Goal: Information Seeking & Learning: Learn about a topic

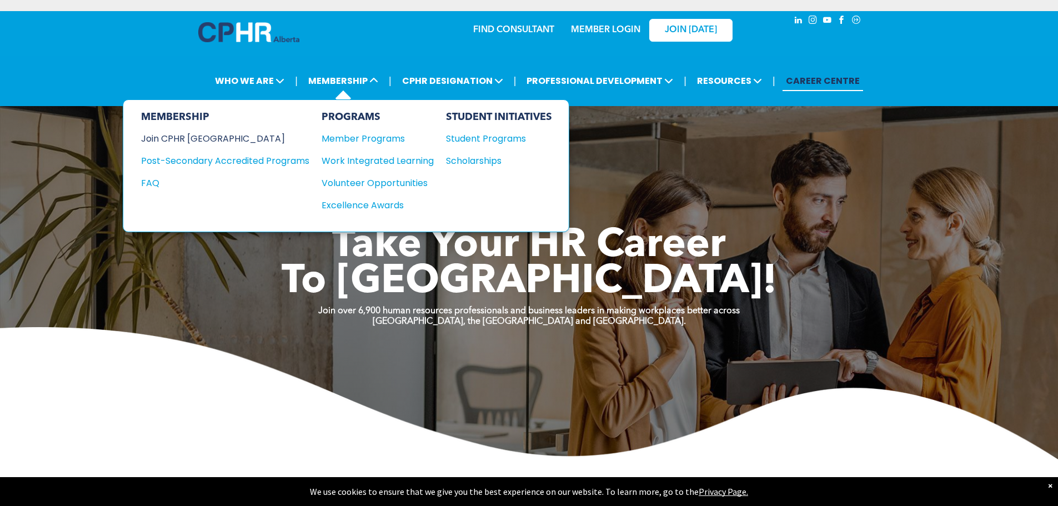
click at [175, 134] on div "Join CPHR [GEOGRAPHIC_DATA]" at bounding box center [217, 139] width 152 height 14
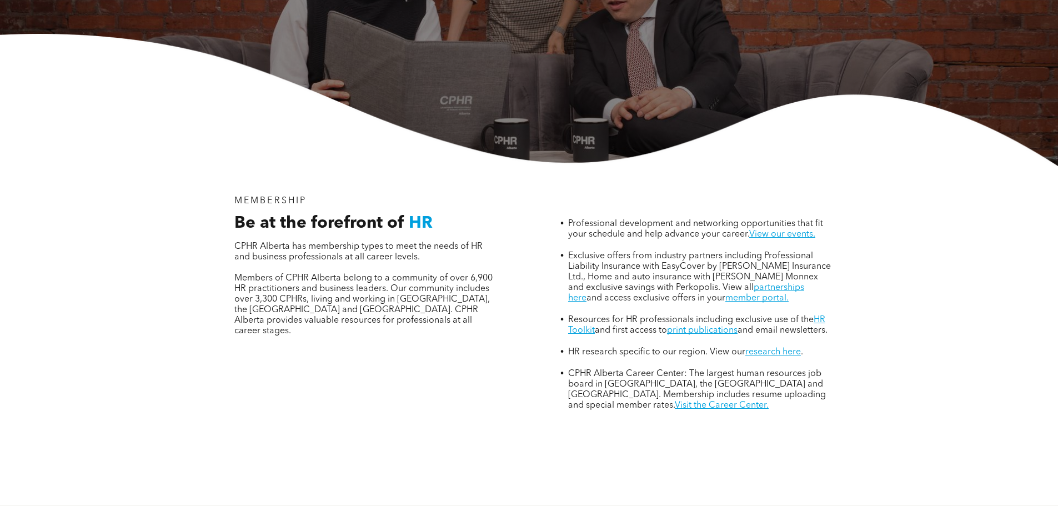
scroll to position [333, 0]
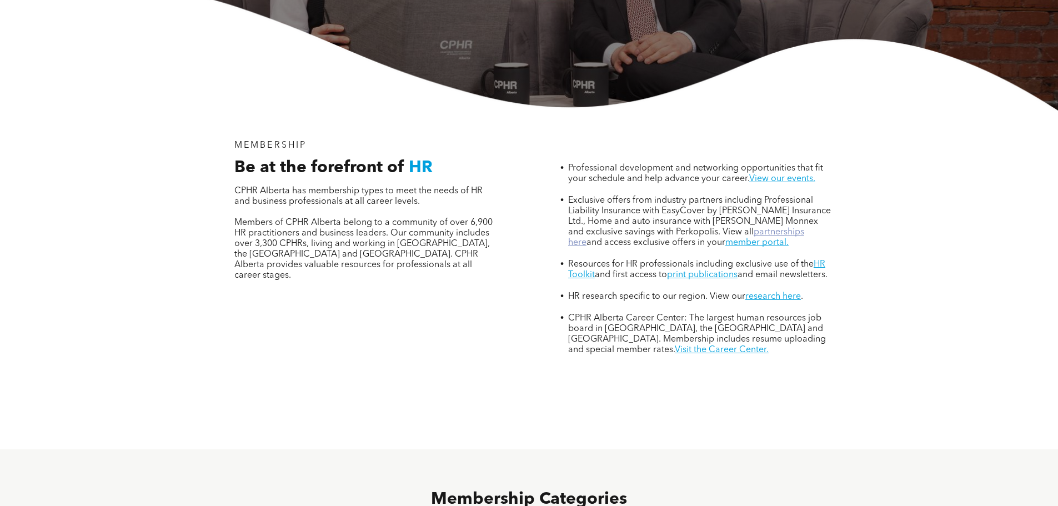
click at [781, 228] on link "partnerships here" at bounding box center [686, 237] width 236 height 19
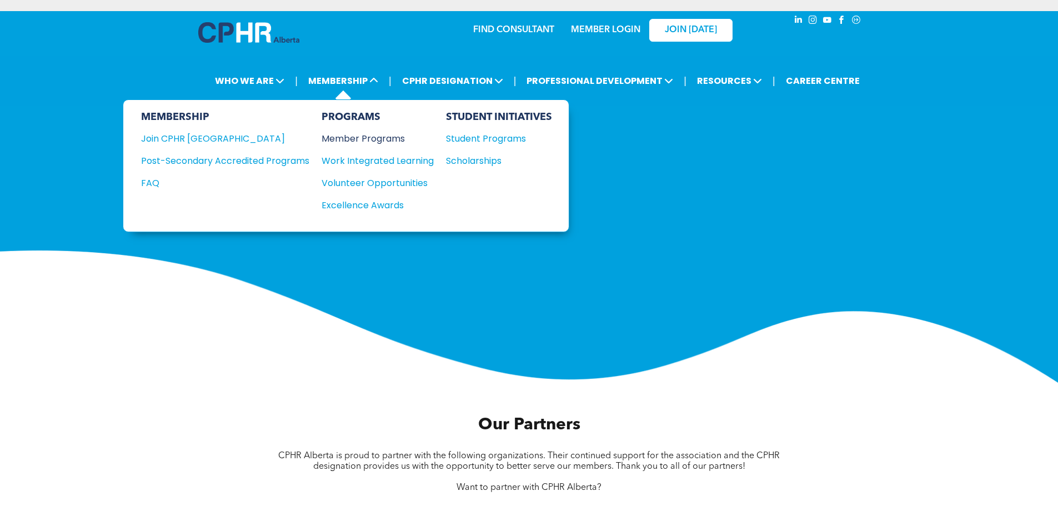
click at [362, 135] on div "Member Programs" at bounding box center [371, 139] width 101 height 14
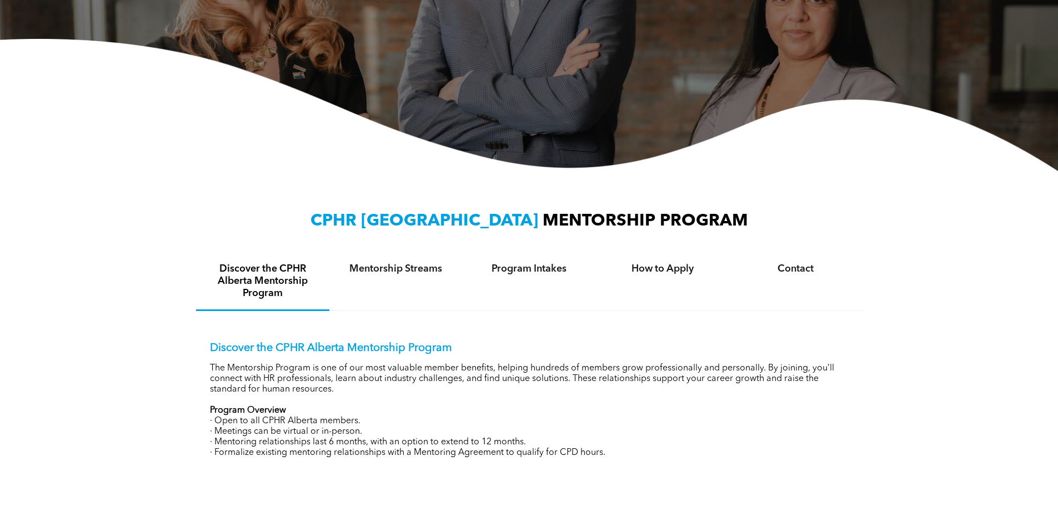
scroll to position [333, 0]
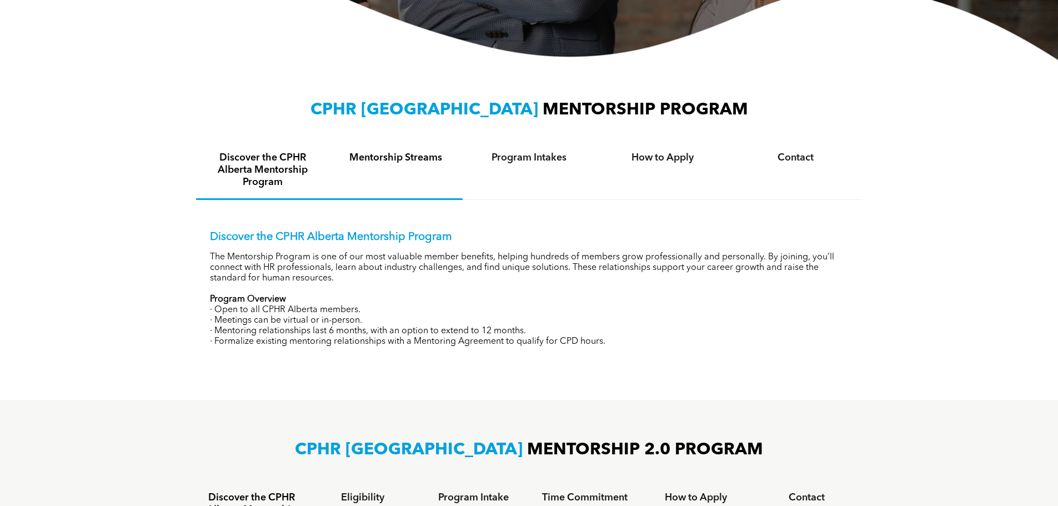
click at [401, 172] on div "Mentorship Streams" at bounding box center [395, 171] width 133 height 58
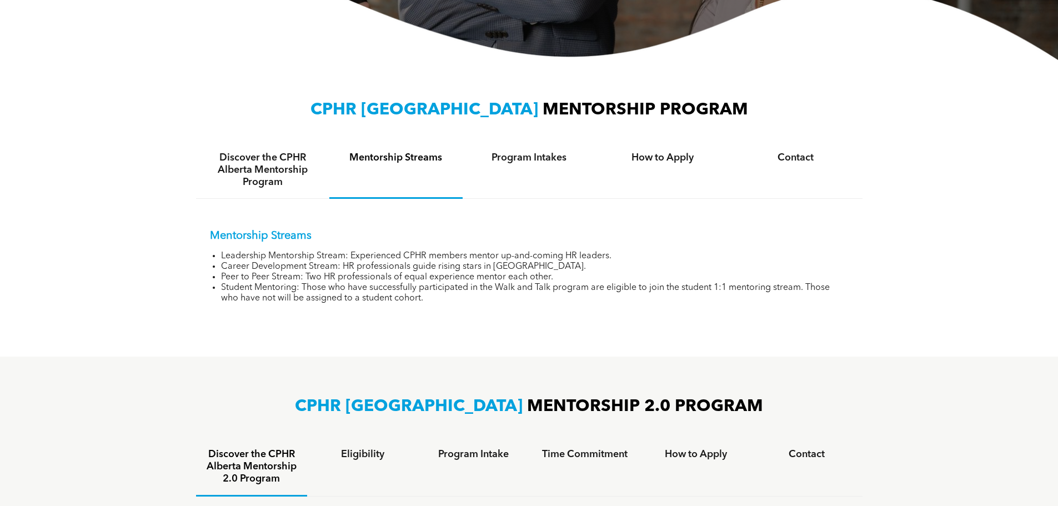
scroll to position [278, 0]
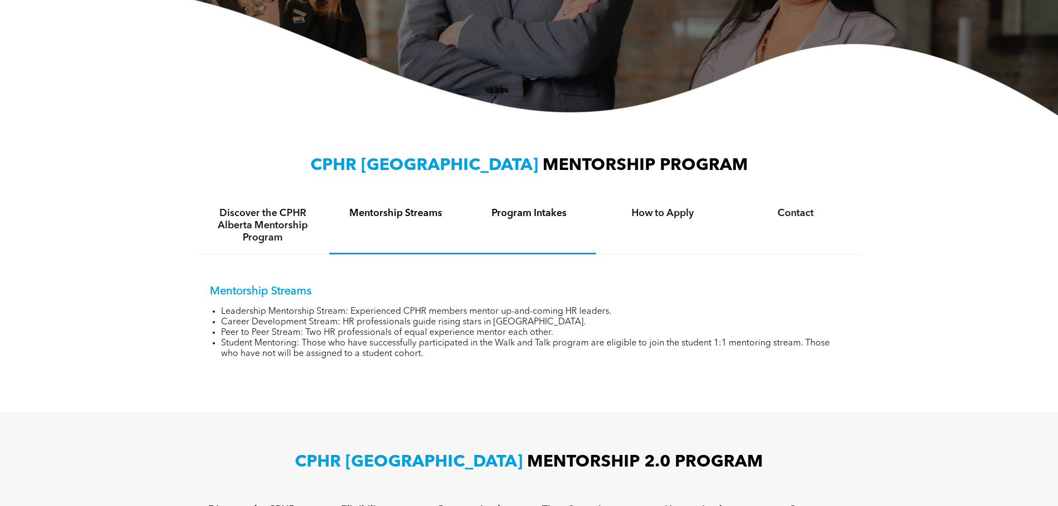
click at [515, 216] on h4 "Program Intakes" at bounding box center [529, 213] width 113 height 12
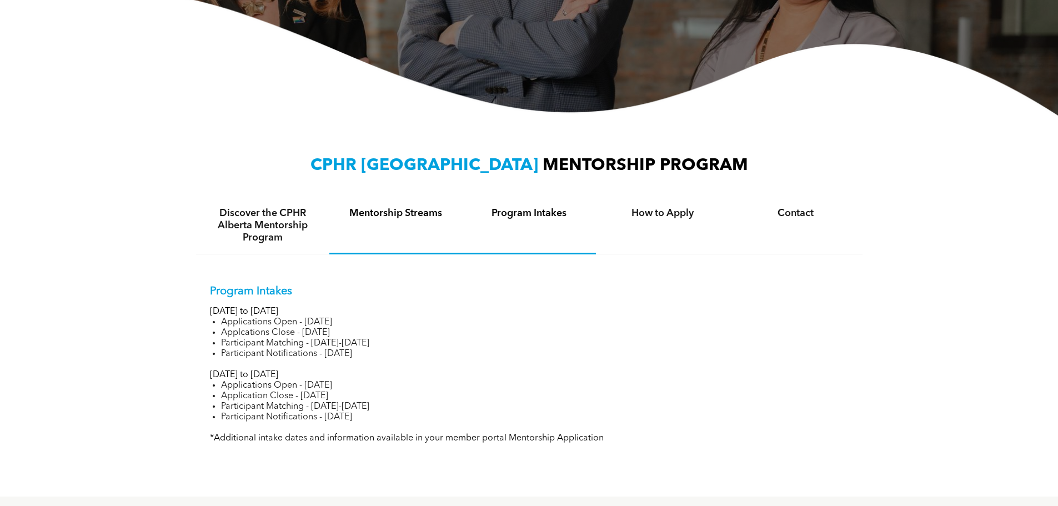
click at [376, 218] on h4 "Mentorship Streams" at bounding box center [395, 213] width 113 height 12
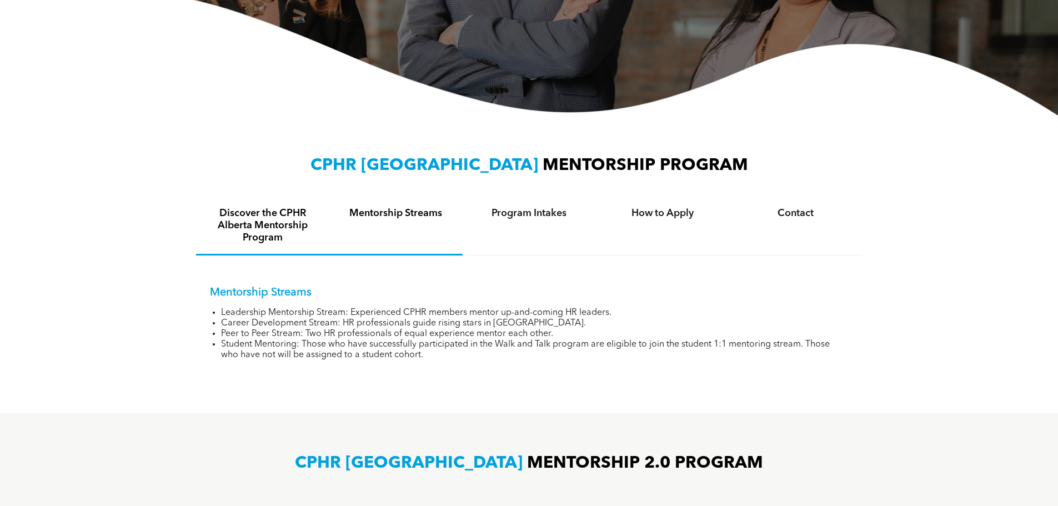
click at [258, 218] on h4 "Discover the CPHR Alberta Mentorship Program" at bounding box center [262, 225] width 113 height 37
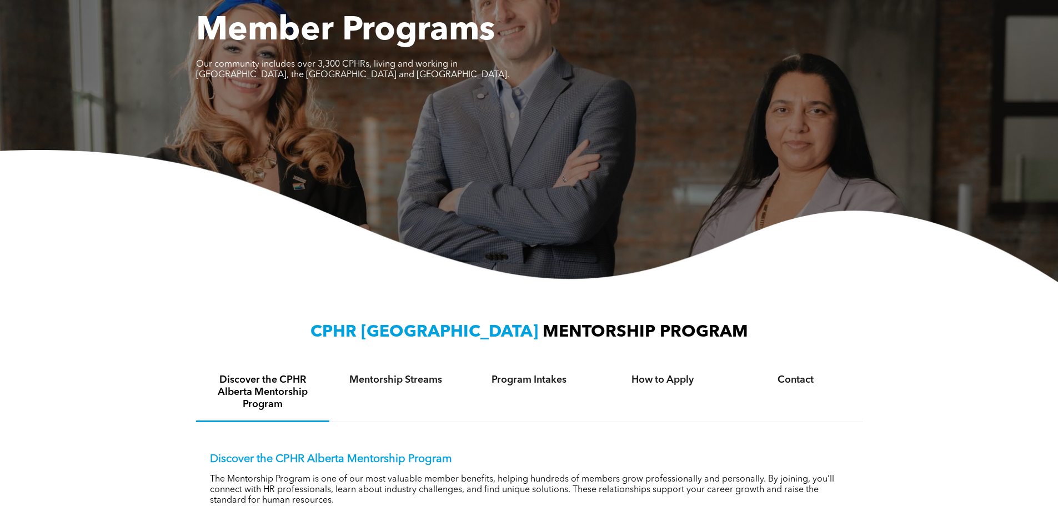
scroll to position [333, 0]
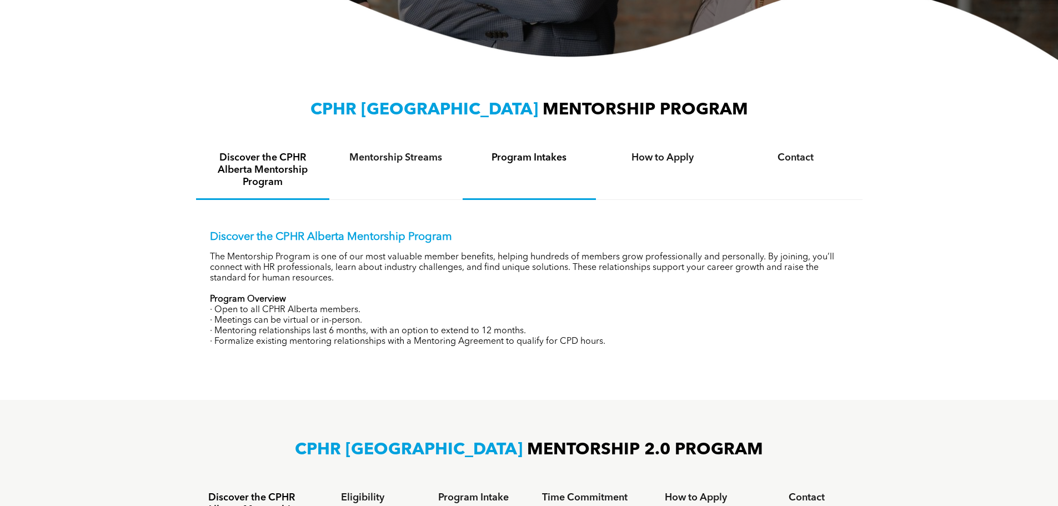
click at [553, 167] on div "Program Intakes" at bounding box center [529, 171] width 133 height 58
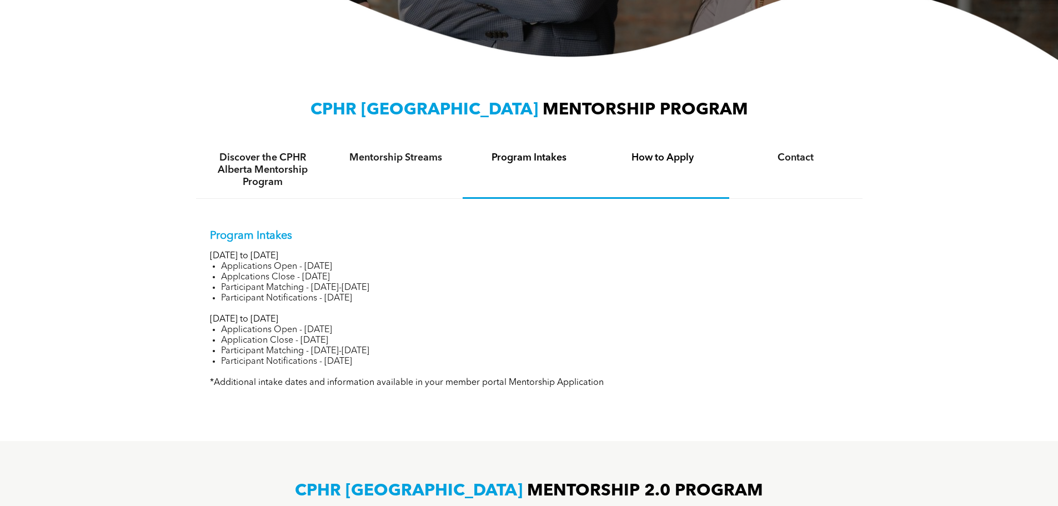
click at [685, 161] on h4 "How to Apply" at bounding box center [662, 158] width 113 height 12
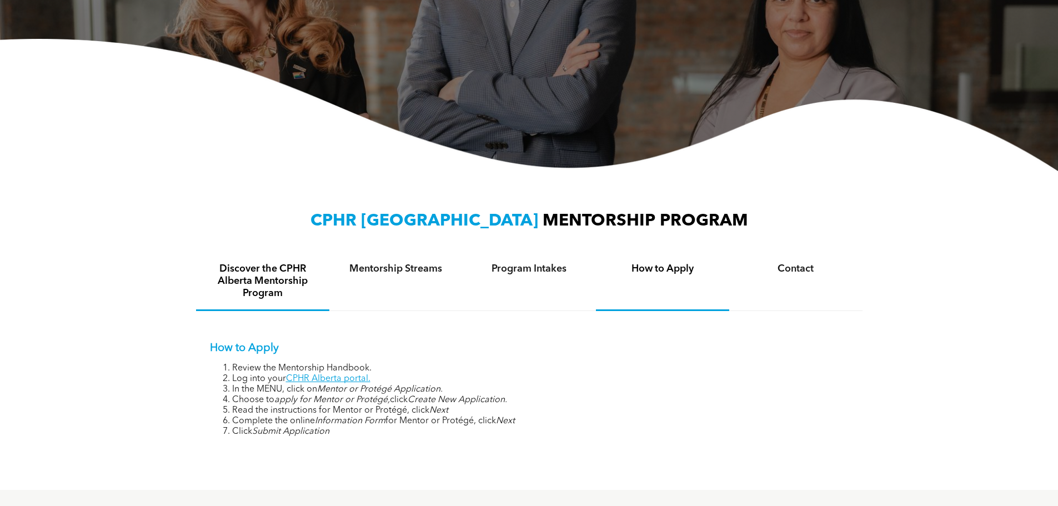
scroll to position [0, 0]
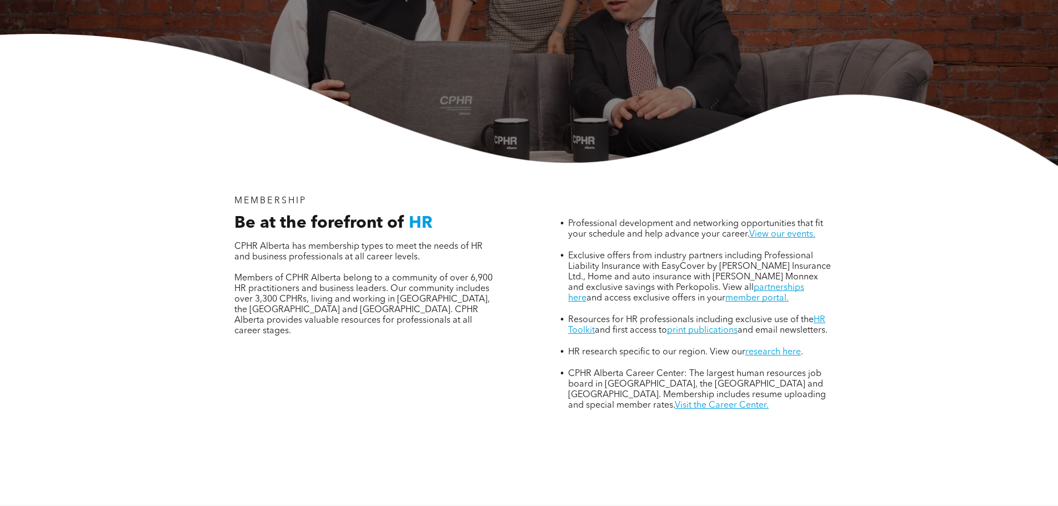
scroll to position [611, 0]
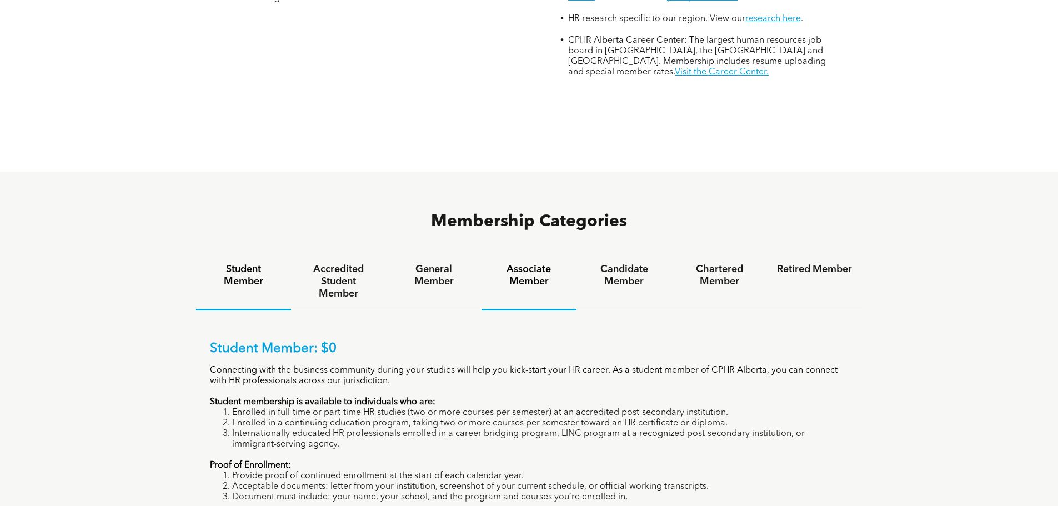
click at [517, 263] on h4 "Associate Member" at bounding box center [528, 275] width 75 height 24
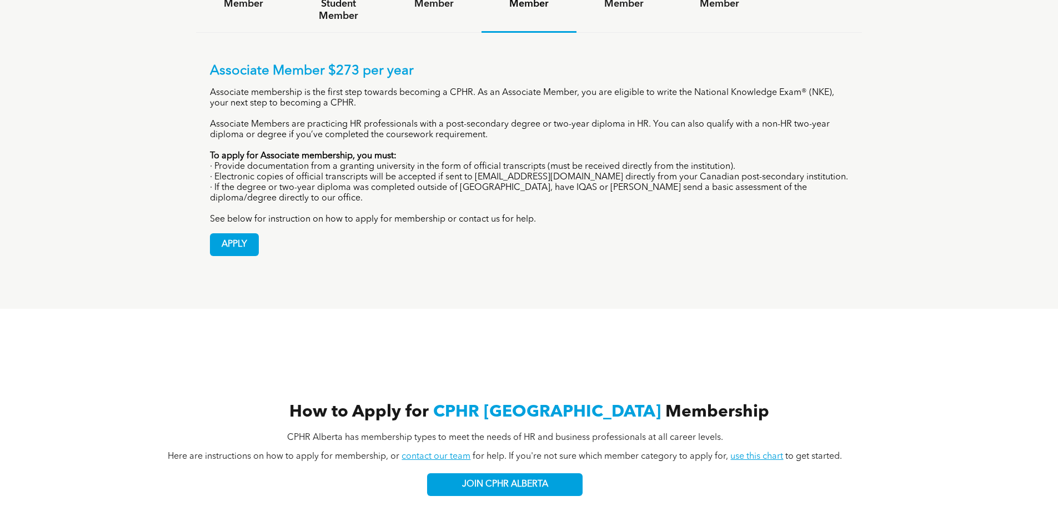
scroll to position [722, 0]
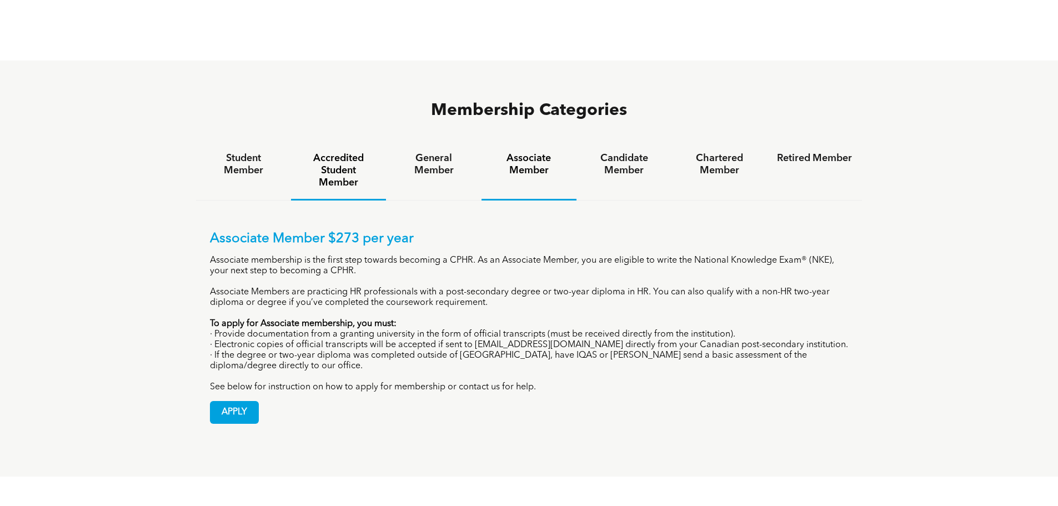
click at [329, 152] on h4 "Accredited Student Member" at bounding box center [338, 170] width 75 height 37
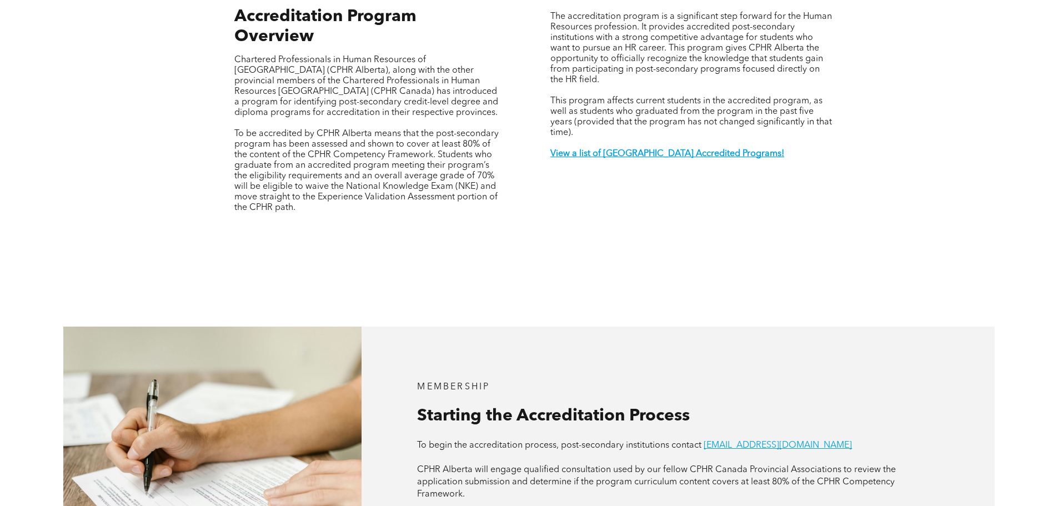
scroll to position [500, 0]
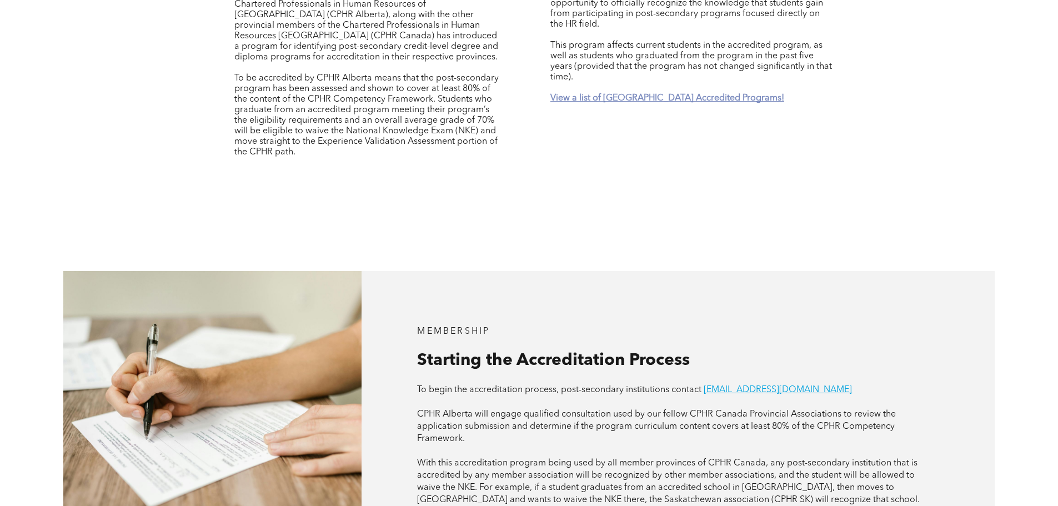
click at [650, 94] on strong "View a list of Alberta Accredited Programs!" at bounding box center [667, 98] width 234 height 9
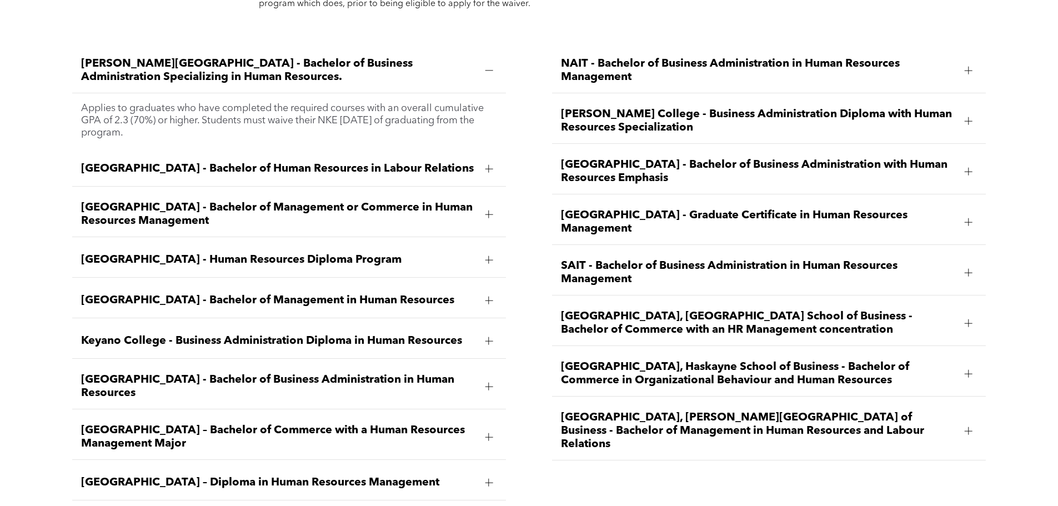
scroll to position [1750, 0]
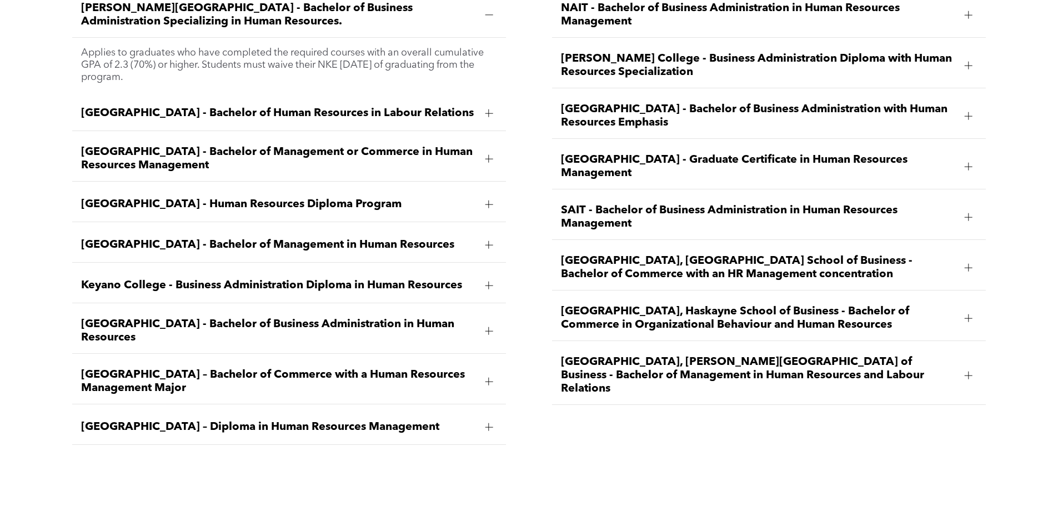
click at [745, 254] on span "University of Alberta, Alberta School of Business - Bachelor of Commerce with a…" at bounding box center [758, 267] width 395 height 27
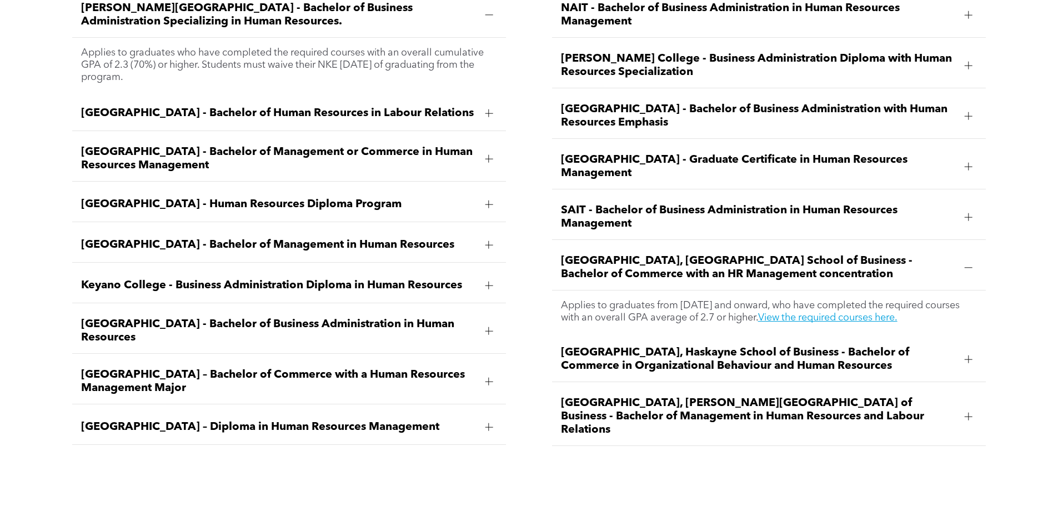
click at [645, 254] on span "University of Alberta, Alberta School of Business - Bachelor of Commerce with a…" at bounding box center [758, 267] width 395 height 27
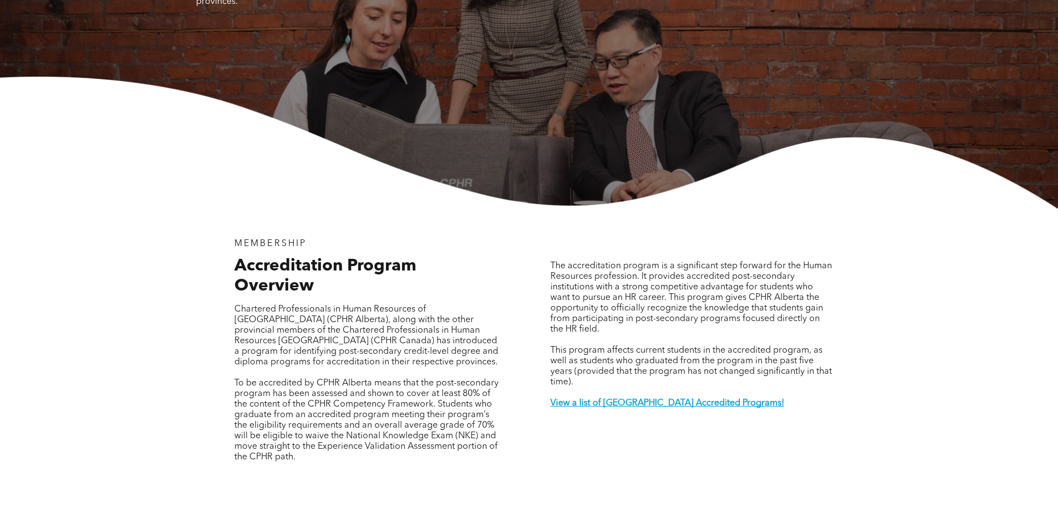
scroll to position [0, 0]
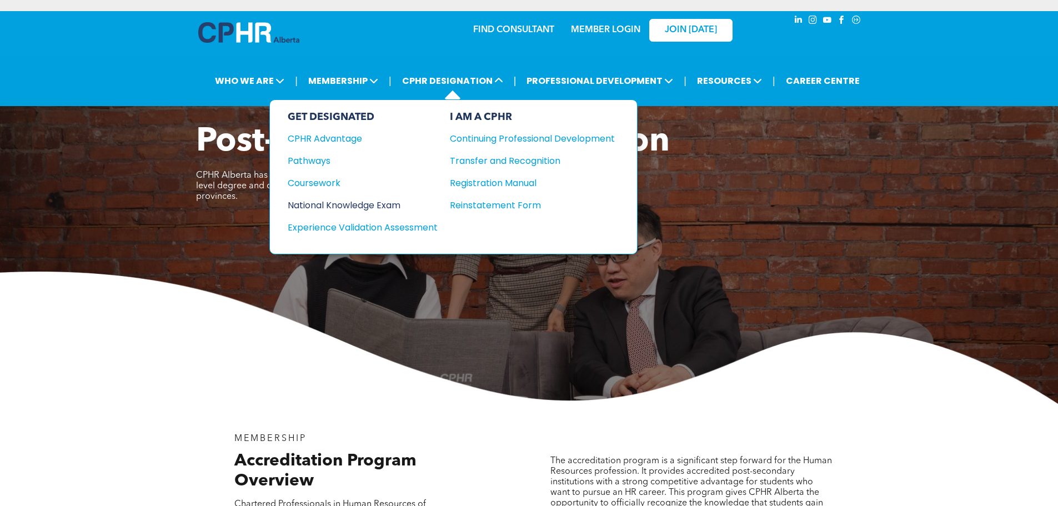
click at [363, 203] on div "National Knowledge Exam" at bounding box center [355, 205] width 135 height 14
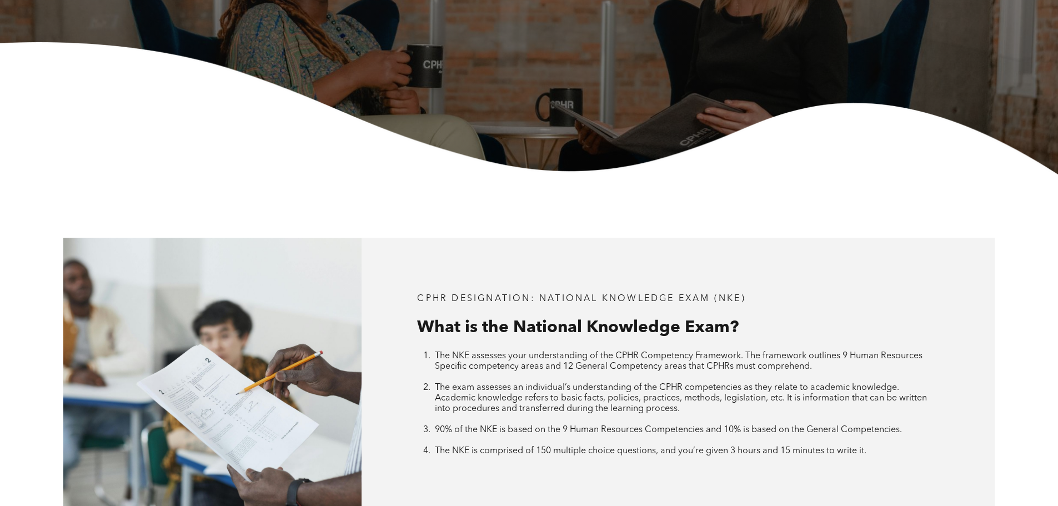
scroll to position [611, 0]
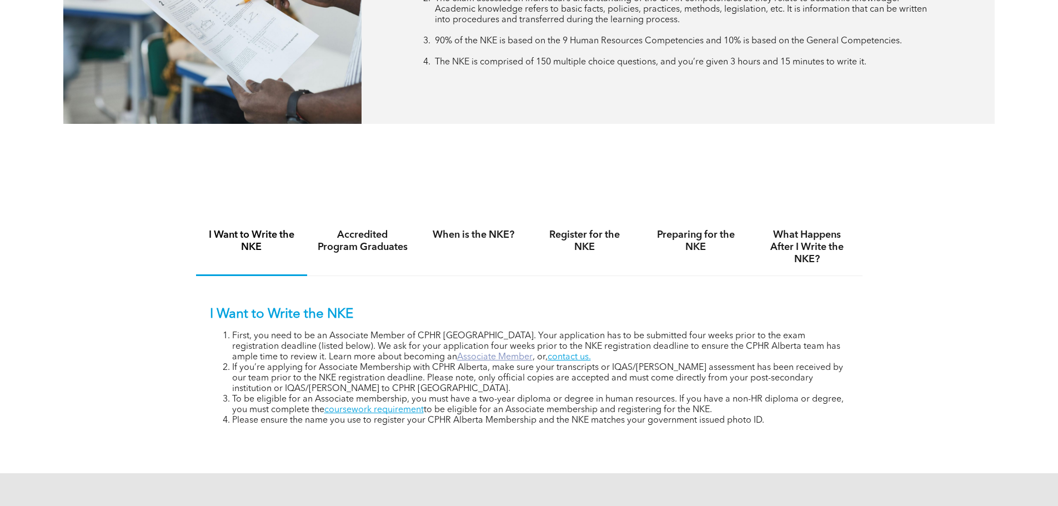
click at [457, 353] on link "Associate Member" at bounding box center [495, 357] width 76 height 9
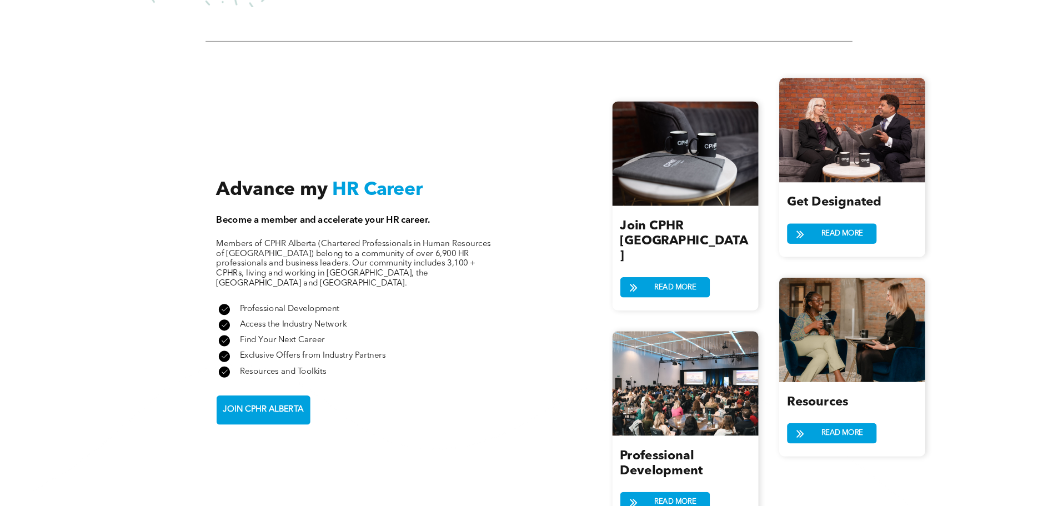
scroll to position [1277, 0]
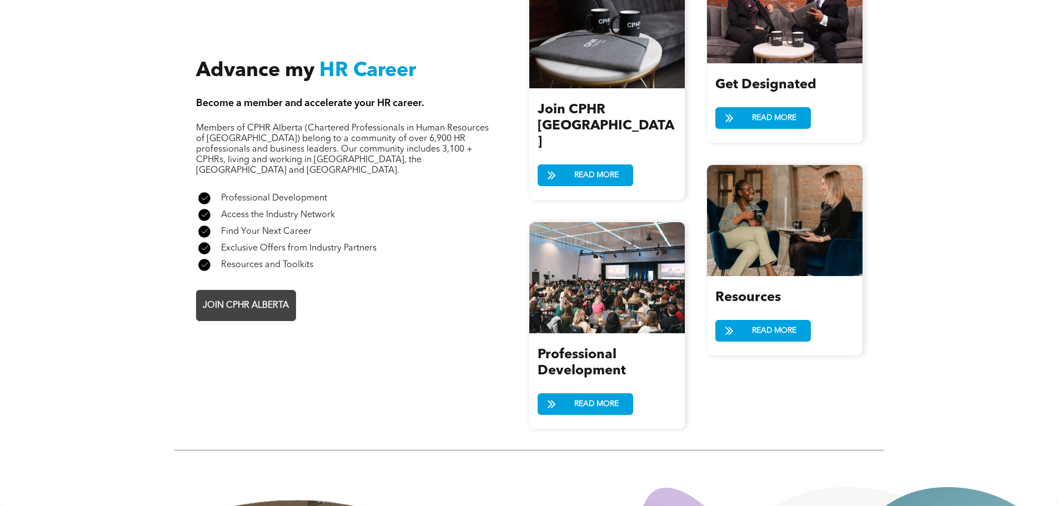
click at [235, 295] on span "JOIN CPHR ALBERTA" at bounding box center [246, 306] width 94 height 22
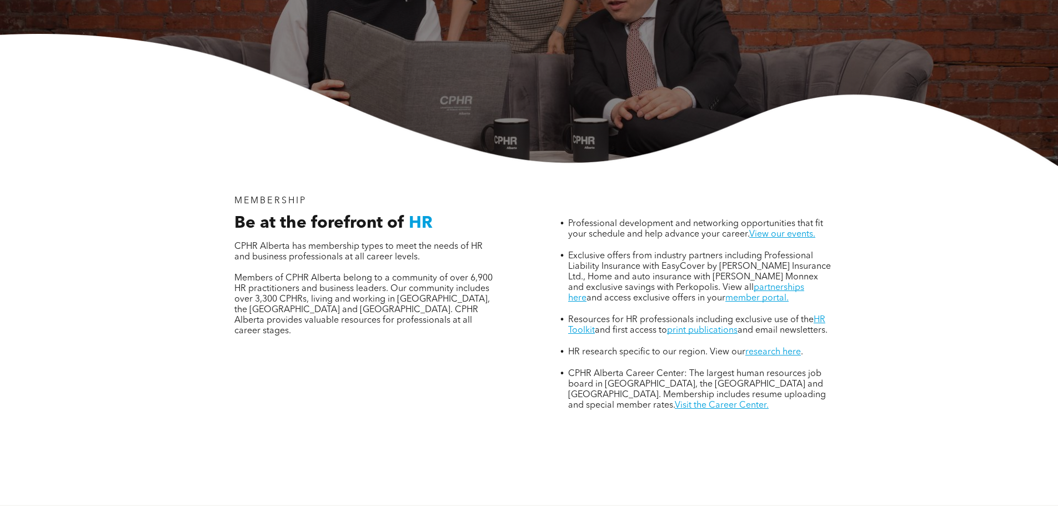
scroll to position [333, 0]
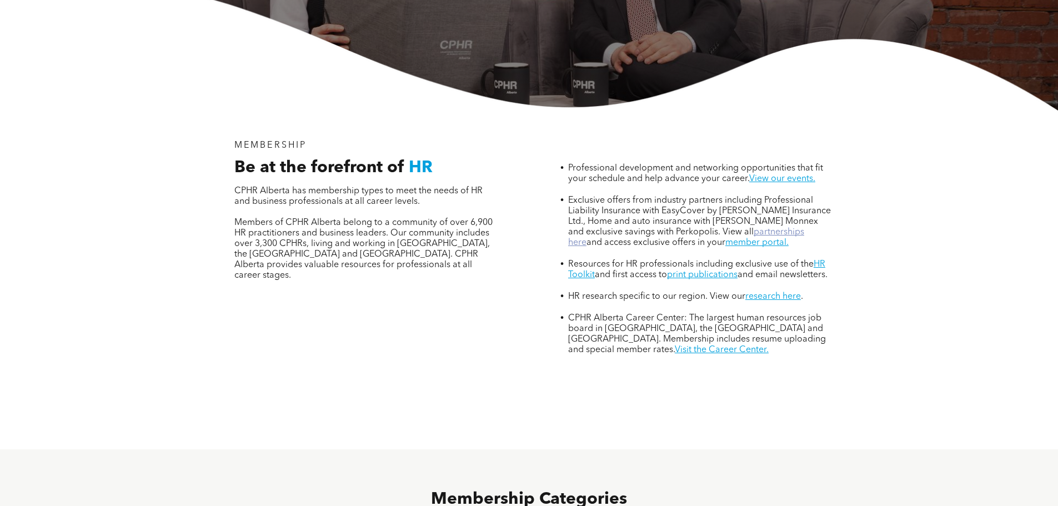
click at [770, 228] on link "partnerships here" at bounding box center [686, 237] width 236 height 19
click at [725, 238] on link "member portal." at bounding box center [756, 242] width 63 height 9
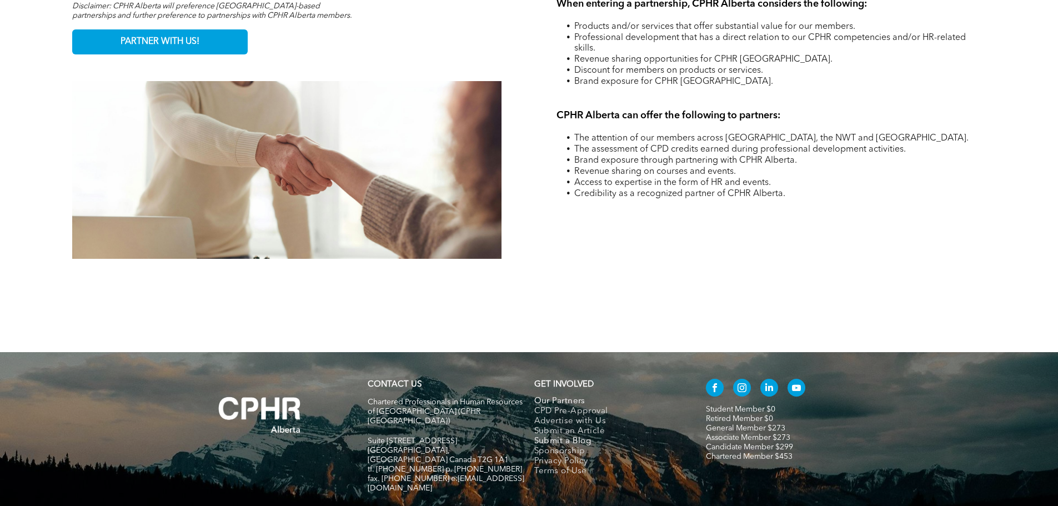
scroll to position [1812, 0]
